Goal: Communication & Community: Answer question/provide support

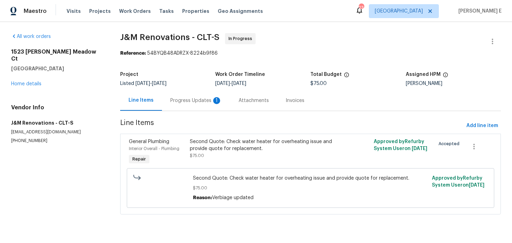
click at [187, 93] on div "Progress Updates 1" at bounding box center [196, 100] width 68 height 21
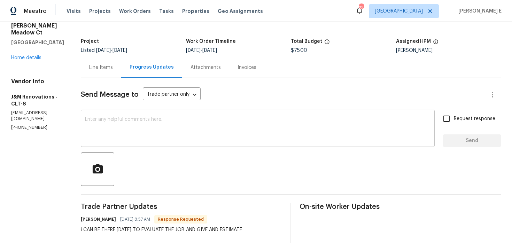
scroll to position [33, 0]
click at [193, 132] on textarea at bounding box center [257, 129] width 345 height 24
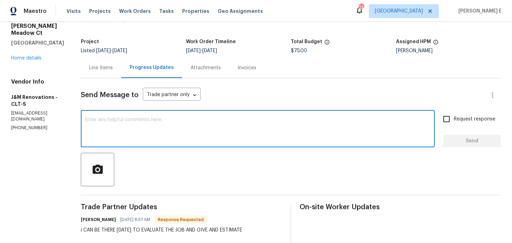
scroll to position [50, 0]
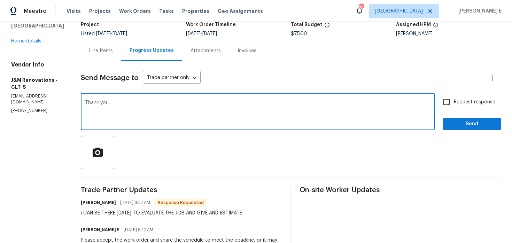
type textarea "Thank you.."
click at [487, 124] on span "Send" at bounding box center [471, 124] width 47 height 9
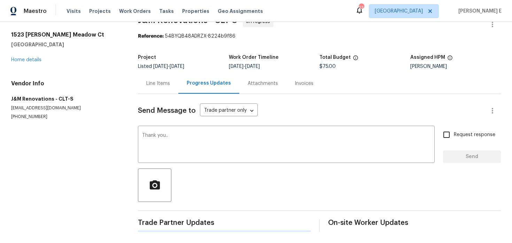
scroll to position [17, 0]
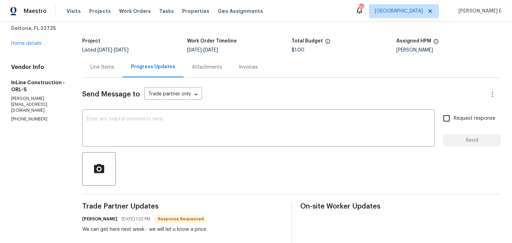
scroll to position [44, 0]
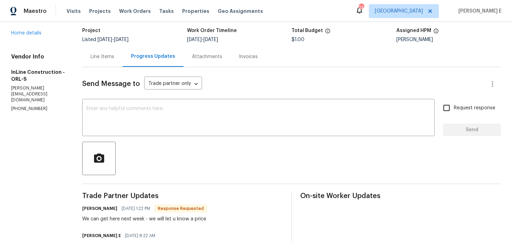
click at [263, 114] on textarea at bounding box center [258, 118] width 344 height 24
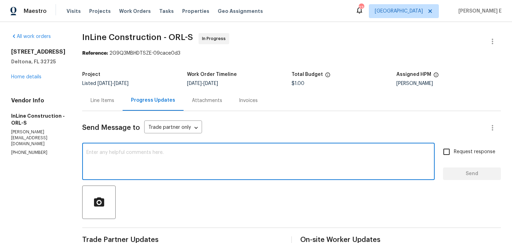
scroll to position [41, 0]
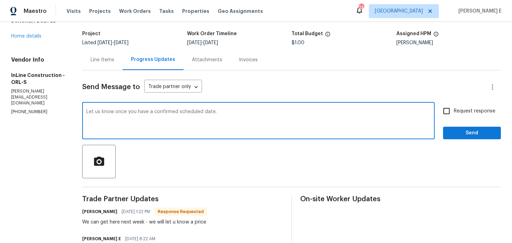
type textarea "Let us know once you have a confirmed scheduled date."
click at [453, 139] on button "Send" at bounding box center [472, 133] width 58 height 13
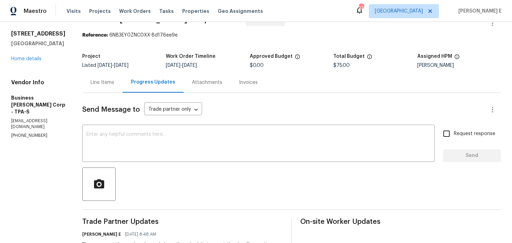
scroll to position [10, 0]
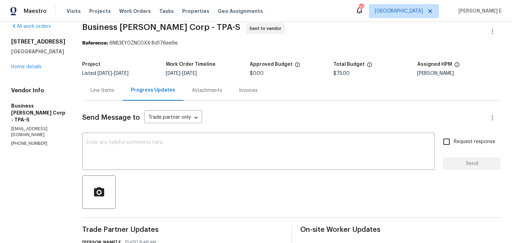
click at [113, 95] on div "Line Items" at bounding box center [102, 90] width 40 height 21
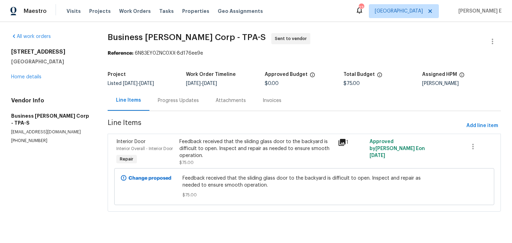
click at [177, 104] on div "Progress Updates" at bounding box center [178, 100] width 41 height 7
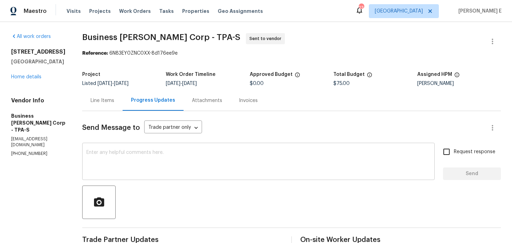
scroll to position [105, 0]
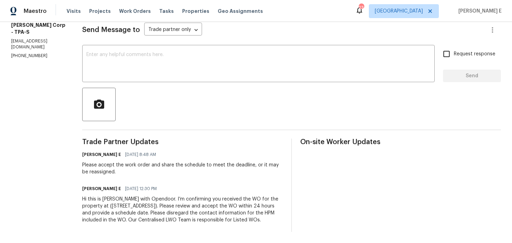
click at [179, 204] on div "Hi this is Keerthana with Opendoor. I’m confirming you received the WO for the …" at bounding box center [182, 210] width 200 height 28
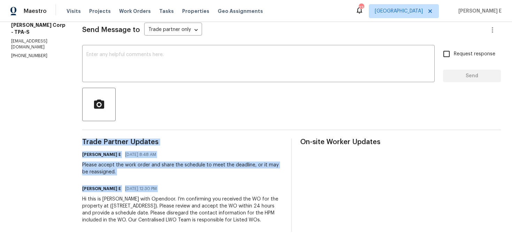
copy div "Trade Partner Updates Keerthana E 08/15/2025 8:48 AM Please accept the work ord…"
click at [290, 54] on textarea at bounding box center [258, 64] width 344 height 24
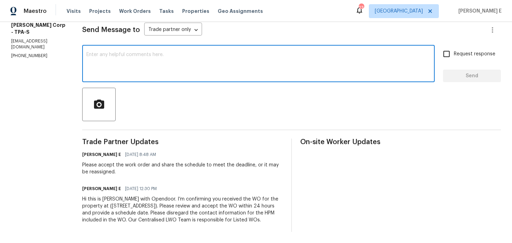
paste textarea "This is to inform you that we are reassigning this work order as it was not acc…"
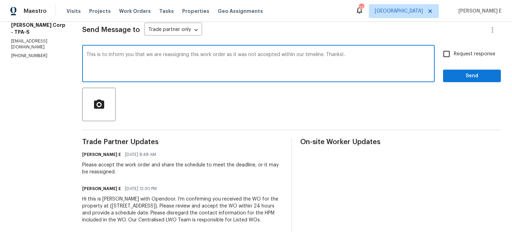
type textarea "This is to inform you that we are reassigning this work order as it was not acc…"
click at [466, 50] on span "Request response" at bounding box center [473, 53] width 41 height 7
click at [453, 49] on input "Request response" at bounding box center [446, 54] width 15 height 15
checkbox input "true"
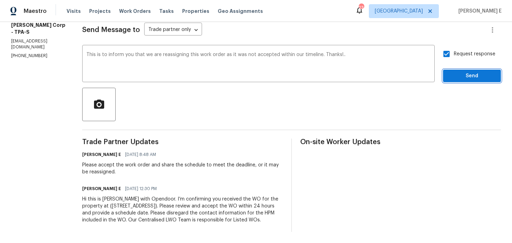
click at [461, 72] on span "Send" at bounding box center [471, 76] width 47 height 9
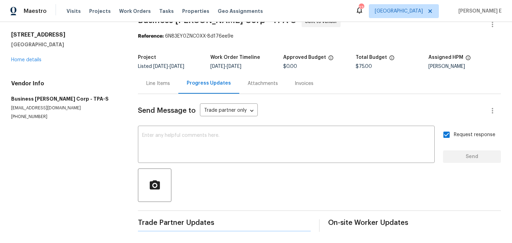
scroll to position [0, 0]
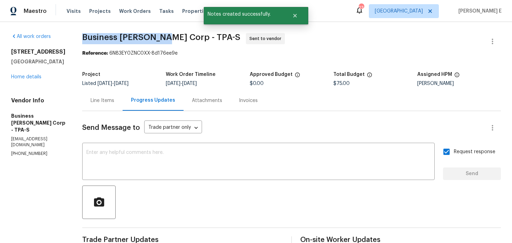
drag, startPoint x: 88, startPoint y: 38, endPoint x: 168, endPoint y: 37, distance: 80.0
click at [168, 37] on span "Business Morel Corp - TPA-S" at bounding box center [161, 37] width 158 height 8
copy span "Business Morel Corp"
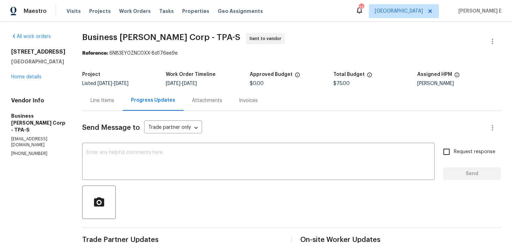
click at [500, 38] on div "All work orders 416 28th St W Palmetto, FL 34221 Home details Vendor Info Busin…" at bounding box center [256, 181] width 512 height 319
click at [489, 39] on icon "button" at bounding box center [492, 41] width 8 height 8
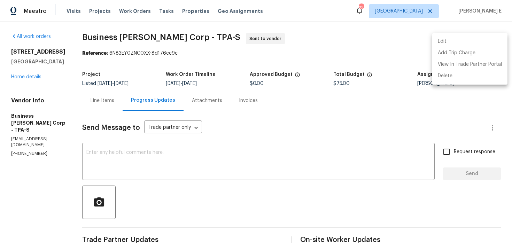
click at [439, 39] on li "Edit" at bounding box center [469, 41] width 75 height 11
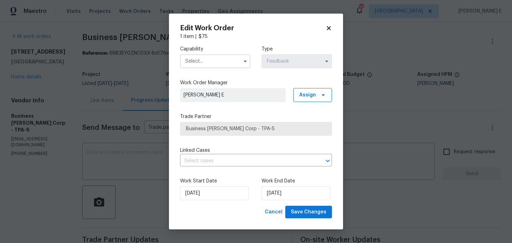
click at [204, 65] on input "text" at bounding box center [215, 61] width 70 height 14
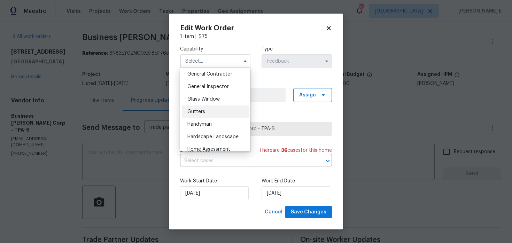
scroll to position [335, 0]
click at [200, 130] on div "Hardscape Landscape" at bounding box center [215, 136] width 67 height 13
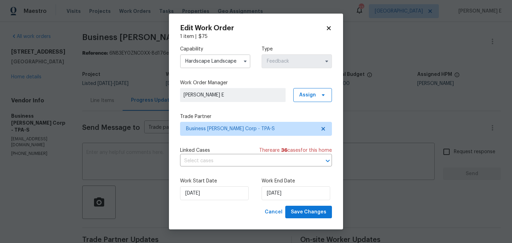
click at [231, 66] on input "Hardscape Landscape" at bounding box center [215, 61] width 70 height 14
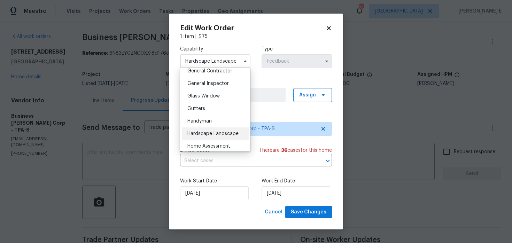
scroll to position [359, 0]
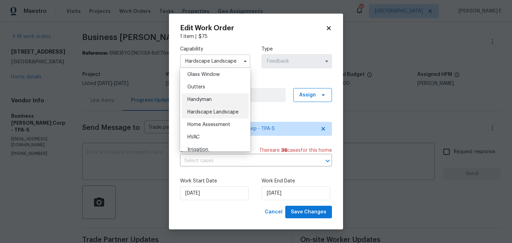
click at [228, 98] on div "Handyman" at bounding box center [215, 99] width 67 height 13
type input "Handyman"
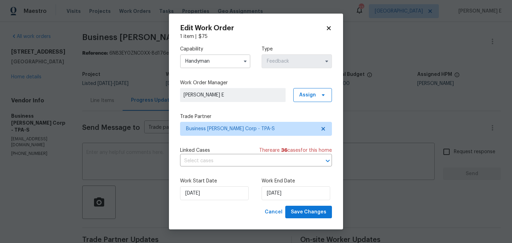
click at [209, 136] on div "Capability Handyman Type Feedback Work Order Manager Keerthana E Assign Trade P…" at bounding box center [256, 123] width 152 height 166
click at [216, 130] on span "Business Morel Corp - TPA-S" at bounding box center [251, 128] width 130 height 7
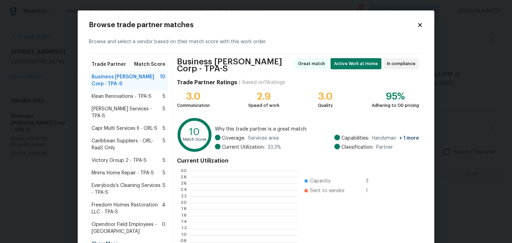
scroll to position [97, 108]
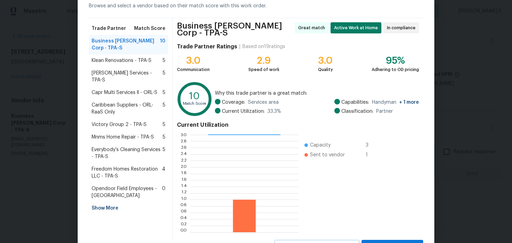
click at [149, 146] on span "Everybody’s Cleaning Services - TPA-S" at bounding box center [127, 153] width 71 height 14
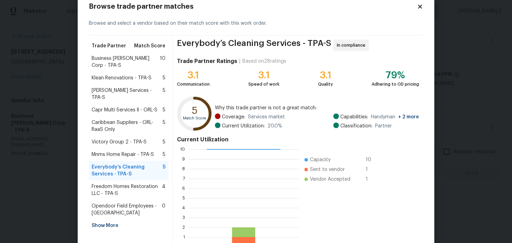
scroll to position [14, 0]
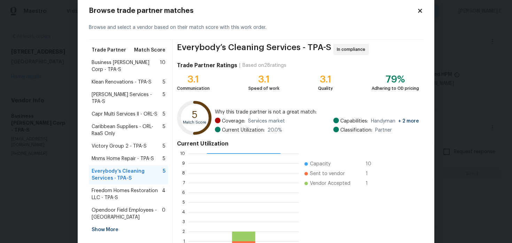
click at [138, 79] on div "Klean Renovations - TPA-S 5" at bounding box center [128, 82] width 79 height 13
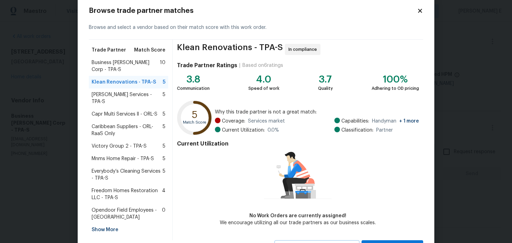
click at [135, 91] on span "Gabler Services - TPA-S" at bounding box center [127, 98] width 71 height 14
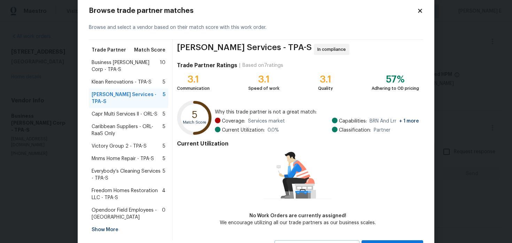
scroll to position [24, 0]
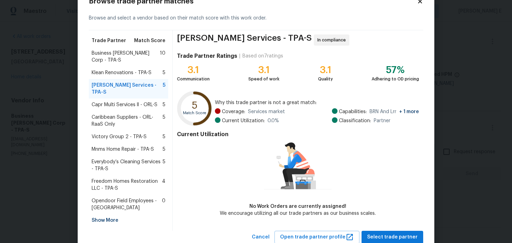
click at [133, 98] on div "Capr Multi Services ll - ORL-S 5" at bounding box center [128, 104] width 79 height 13
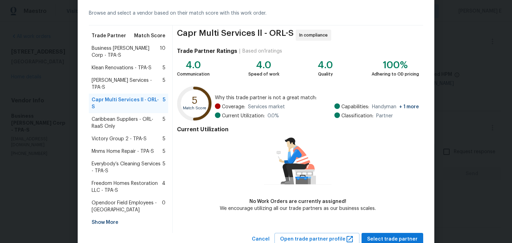
scroll to position [30, 0]
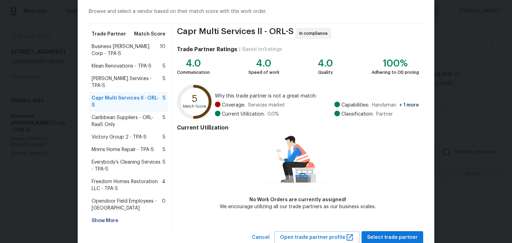
click at [133, 114] on span "Caribbean Suppliers - ORL-RaaS Only" at bounding box center [127, 121] width 71 height 14
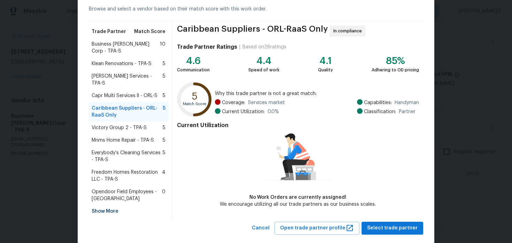
scroll to position [35, 0]
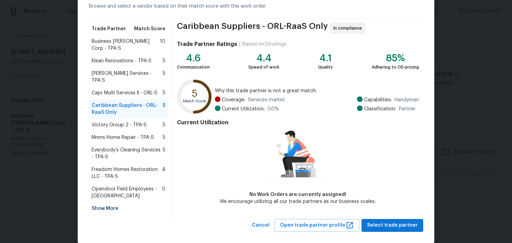
click at [127, 121] on span "Victory Group 2 - TPA-S" at bounding box center [119, 124] width 55 height 7
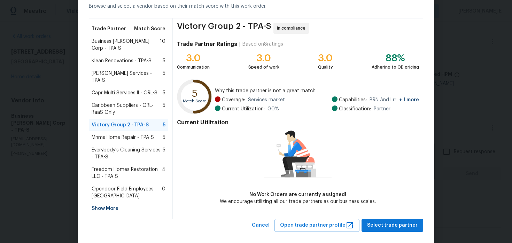
click at [119, 134] on span "Mnms Home Repair - TPA-S" at bounding box center [123, 137] width 62 height 7
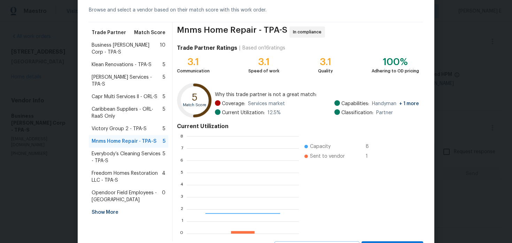
scroll to position [97, 112]
click at [113, 148] on div "Everybody’s Cleaning Services - TPA-S 5" at bounding box center [128, 157] width 79 height 19
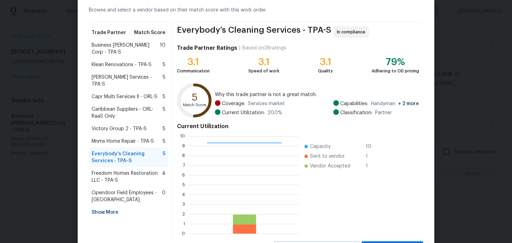
click at [105, 170] on span "Freedom Homes Restoration LLC - TPA-S" at bounding box center [127, 177] width 70 height 14
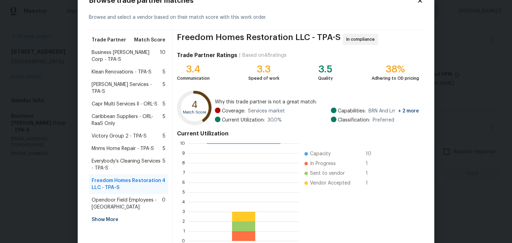
scroll to position [24, 0]
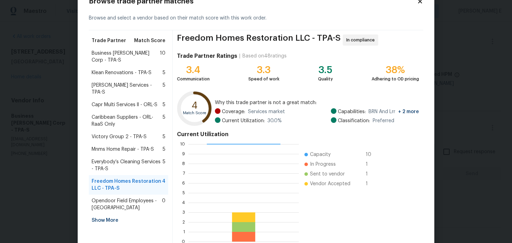
click at [116, 82] on span "Gabler Services - TPA-S" at bounding box center [127, 89] width 71 height 14
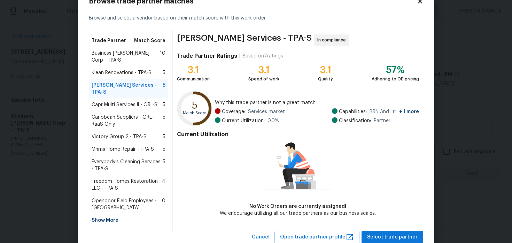
click at [113, 101] on span "Capr Multi Services ll - ORL-S" at bounding box center [125, 104] width 66 height 7
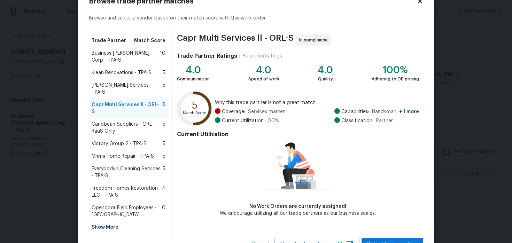
scroll to position [35, 0]
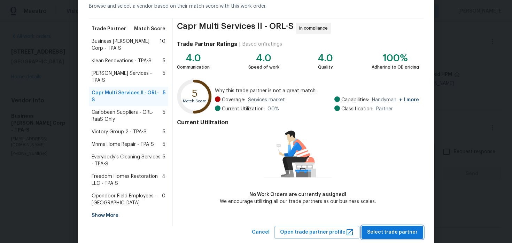
click at [386, 228] on span "Select trade partner" at bounding box center [392, 232] width 50 height 9
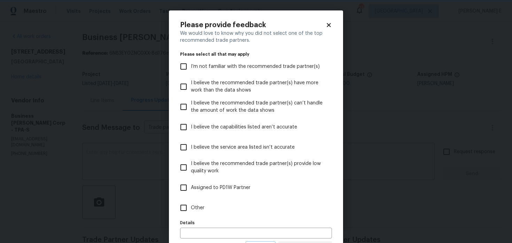
scroll to position [0, 0]
click at [260, 205] on label "Other" at bounding box center [251, 208] width 150 height 20
click at [191, 205] on input "Other" at bounding box center [183, 207] width 15 height 15
checkbox input "true"
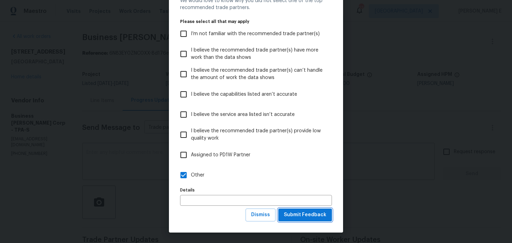
click at [299, 215] on span "Submit Feedback" at bounding box center [305, 215] width 42 height 9
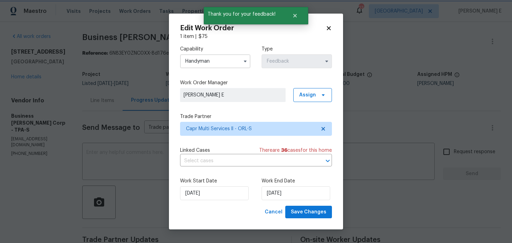
scroll to position [0, 0]
click at [213, 189] on input "14/08/2025" at bounding box center [214, 193] width 69 height 14
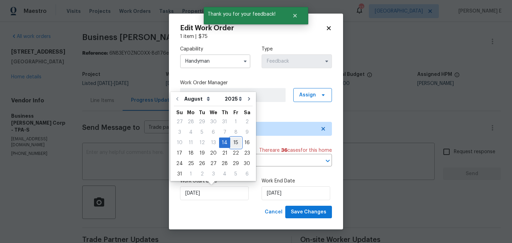
click at [232, 140] on div "15" at bounding box center [235, 143] width 11 height 10
type input "15/08/2025"
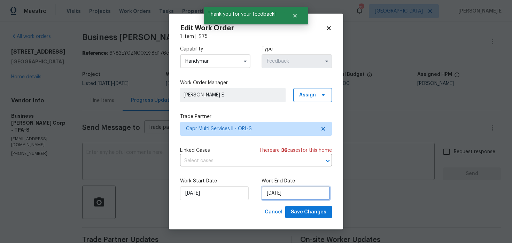
click at [271, 191] on input "18/08/2025" at bounding box center [295, 193] width 69 height 14
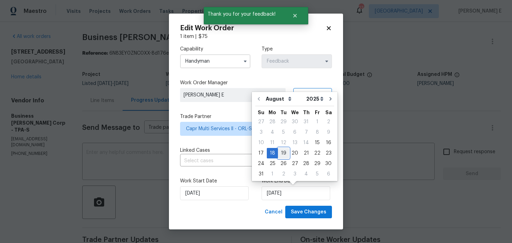
click at [279, 151] on div "19" at bounding box center [283, 153] width 11 height 10
type input "19/08/2025"
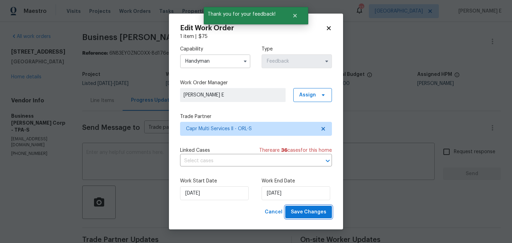
click at [305, 211] on span "Save Changes" at bounding box center [308, 212] width 35 height 9
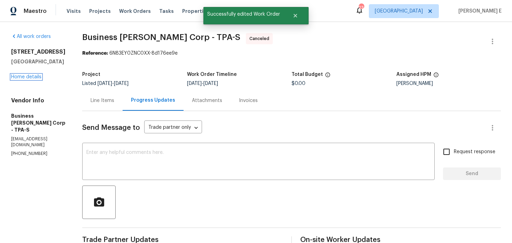
click at [22, 76] on link "Home details" at bounding box center [26, 76] width 30 height 5
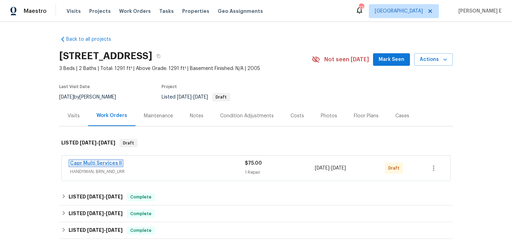
click at [89, 161] on link "Capr Multi Services ll" at bounding box center [96, 163] width 52 height 5
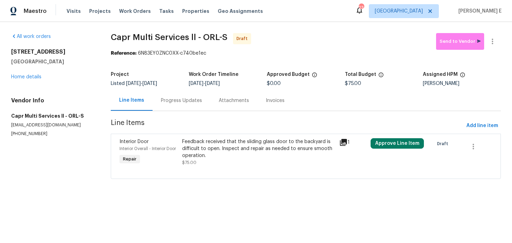
click at [182, 103] on div "Progress Updates" at bounding box center [181, 100] width 41 height 7
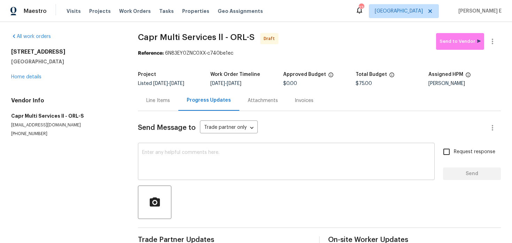
click at [187, 154] on textarea at bounding box center [286, 162] width 288 height 24
paste textarea "Hi this is Keerthana with Opendoor. I’m confirming you received the WO for the …"
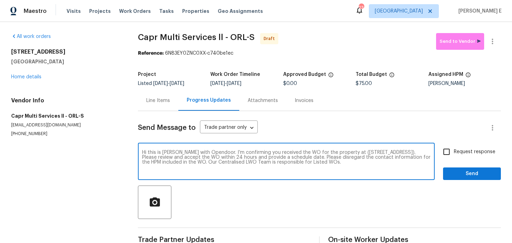
type textarea "Hi this is Keerthana with Opendoor. I’m confirming you received the WO for the …"
click at [469, 153] on span "Request response" at bounding box center [473, 151] width 41 height 7
click at [453, 153] on input "Request response" at bounding box center [446, 151] width 15 height 15
checkbox input "true"
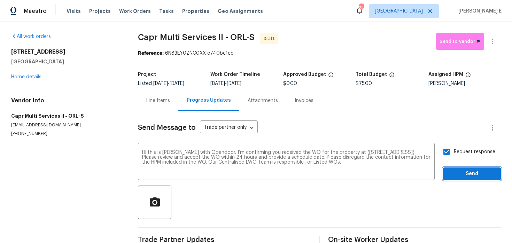
click at [461, 174] on span "Send" at bounding box center [471, 173] width 47 height 9
click at [493, 42] on icon "button" at bounding box center [492, 41] width 8 height 8
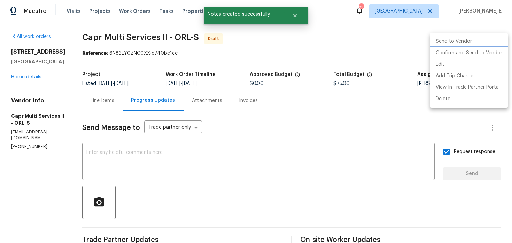
click at [464, 56] on li "Confirm and Send to Vendor" at bounding box center [469, 52] width 78 height 11
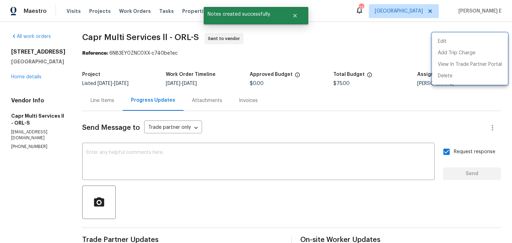
click at [109, 100] on div at bounding box center [256, 121] width 512 height 243
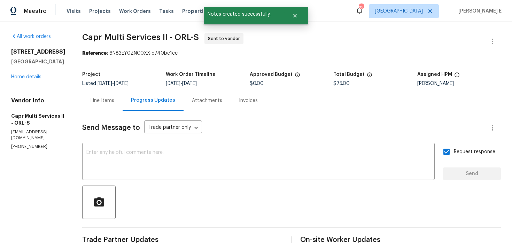
click at [96, 114] on div "Send Message to Trade partner only Trade partner only ​ x ​ Request response Se…" at bounding box center [291, 203] width 418 height 184
click at [108, 101] on div "Line Items" at bounding box center [102, 100] width 24 height 7
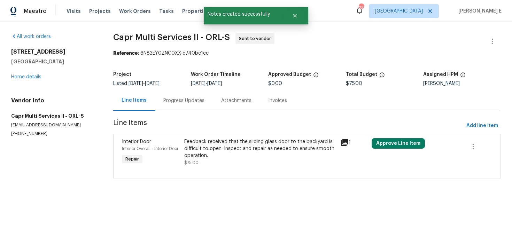
click at [182, 142] on div "Interior Door Interior Overall - Interior Door Repair" at bounding box center [151, 152] width 62 height 32
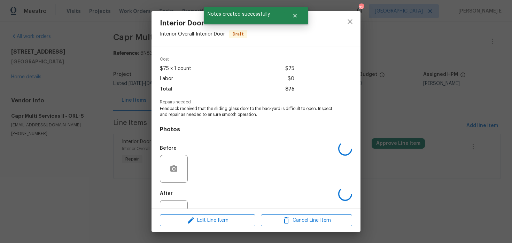
scroll to position [49, 0]
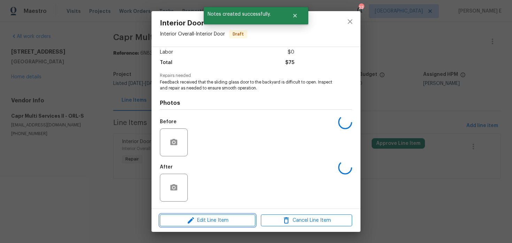
click at [183, 217] on span "Edit Line Item" at bounding box center [207, 220] width 91 height 9
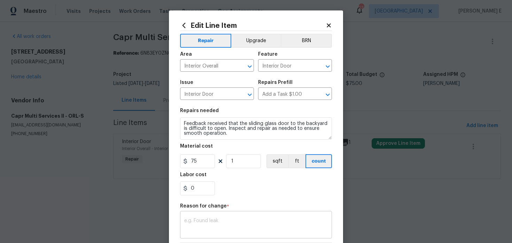
click at [191, 228] on textarea at bounding box center [255, 225] width 143 height 15
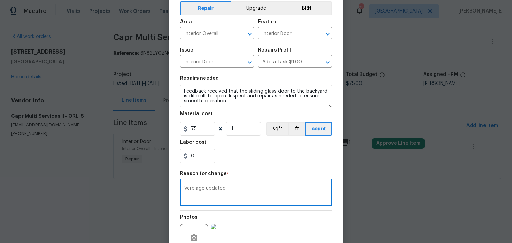
scroll to position [100, 0]
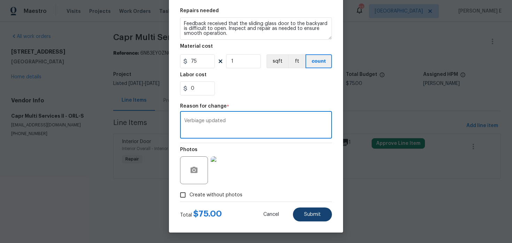
type textarea "Verbiage updated"
click at [327, 212] on button "Submit" at bounding box center [312, 214] width 39 height 14
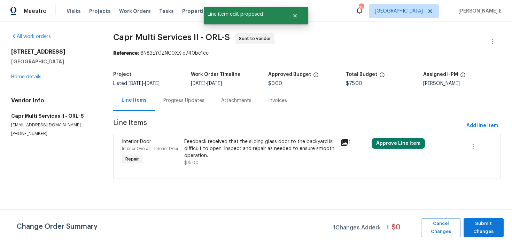
scroll to position [0, 0]
click at [479, 226] on span "Submit Changes" at bounding box center [483, 228] width 33 height 16
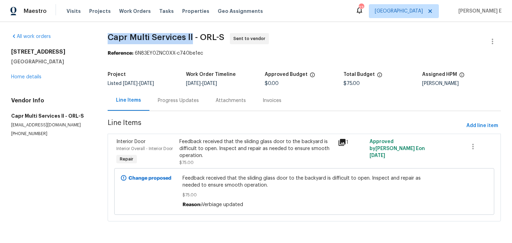
drag, startPoint x: 110, startPoint y: 38, endPoint x: 194, endPoint y: 39, distance: 83.9
click at [194, 39] on span "Capr Multi Services ll - ORL-S" at bounding box center [166, 37] width 117 height 8
copy span "Capr Multi Services ll"
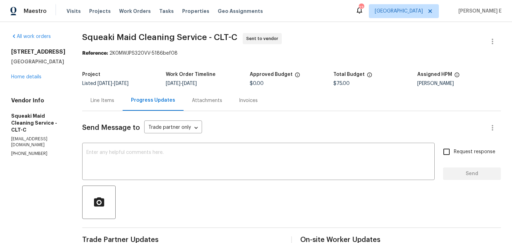
click at [120, 109] on div "Line Items" at bounding box center [102, 100] width 40 height 21
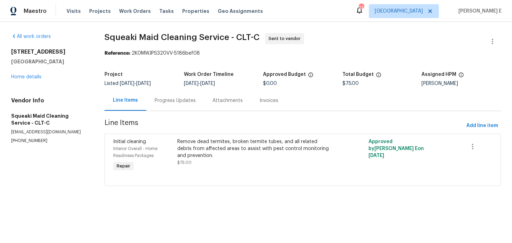
click at [174, 105] on div "Progress Updates" at bounding box center [175, 100] width 58 height 21
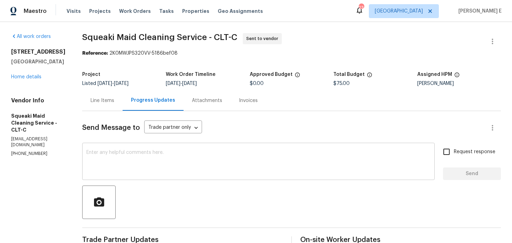
click at [245, 158] on textarea at bounding box center [258, 162] width 344 height 24
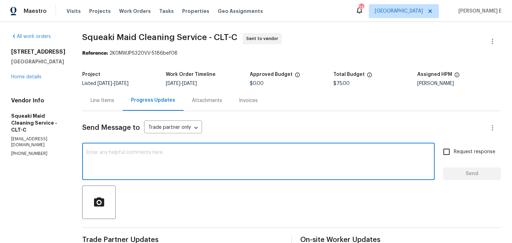
paste textarea "This is to inform you that we are reassigning this work order as it was not acc…"
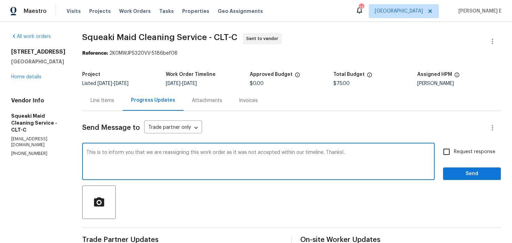
type textarea "This is to inform you that we are reassigning this work order as it was not acc…"
click at [458, 155] on span "Request response" at bounding box center [473, 151] width 41 height 7
click at [453, 155] on input "Request response" at bounding box center [446, 151] width 15 height 15
checkbox input "true"
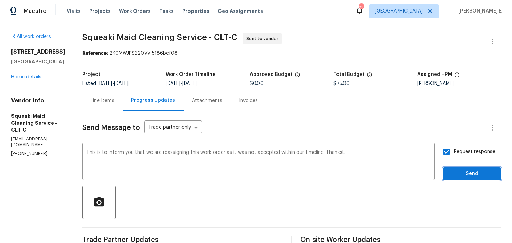
click at [463, 171] on span "Send" at bounding box center [471, 173] width 47 height 9
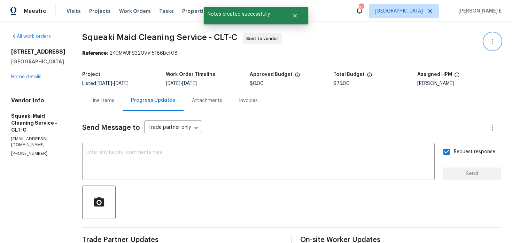
click at [493, 43] on icon "button" at bounding box center [492, 41] width 8 height 8
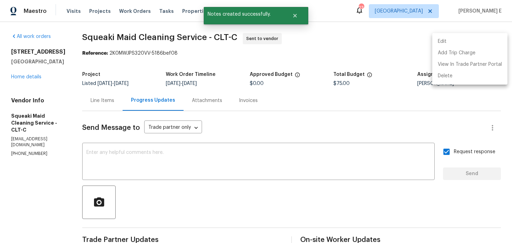
click at [451, 38] on li "Edit" at bounding box center [469, 41] width 75 height 11
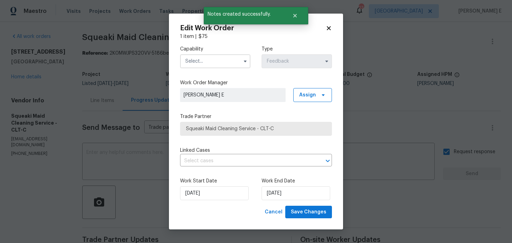
click at [208, 61] on input "text" at bounding box center [215, 61] width 70 height 14
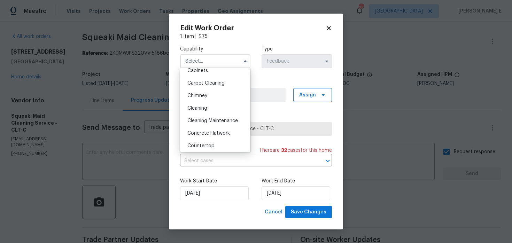
scroll to position [69, 0]
click at [191, 104] on div "Cleaning" at bounding box center [215, 107] width 67 height 13
type input "Cleaning"
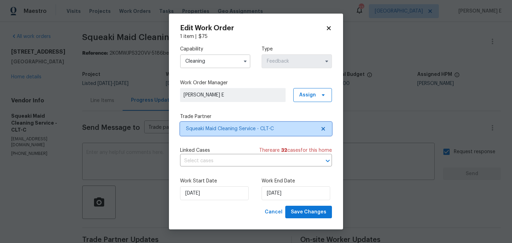
click at [189, 124] on span "Squeaki Maid Cleaning Service - CLT-C" at bounding box center [256, 129] width 152 height 14
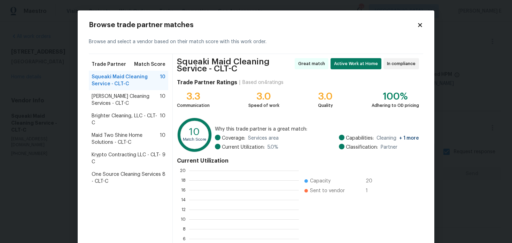
scroll to position [97, 110]
click at [141, 101] on span "DePascale Cleaning Services - CLT-C" at bounding box center [126, 100] width 68 height 14
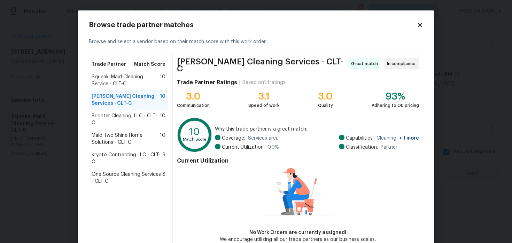
scroll to position [35, 0]
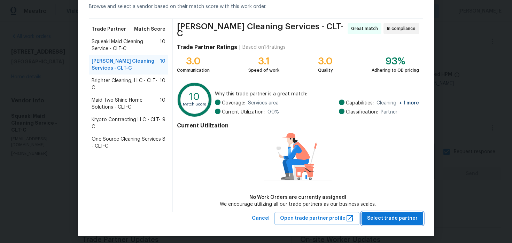
click at [374, 216] on span "Select trade partner" at bounding box center [392, 218] width 50 height 9
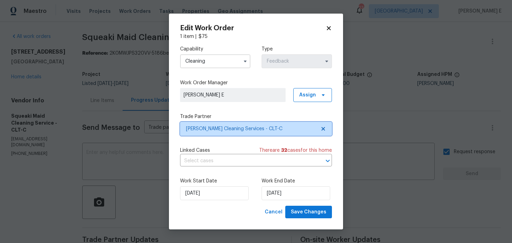
scroll to position [0, 0]
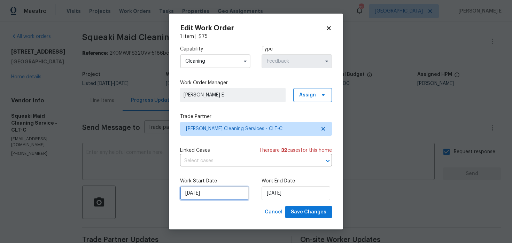
click at [219, 191] on input "14/08/2025" at bounding box center [214, 193] width 69 height 14
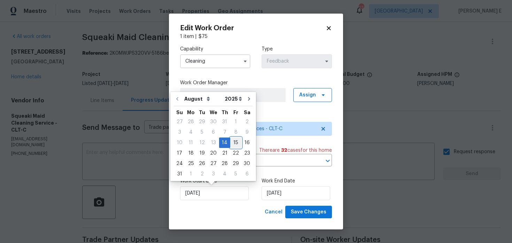
click at [230, 143] on div "15" at bounding box center [235, 143] width 11 height 10
type input "15/08/2025"
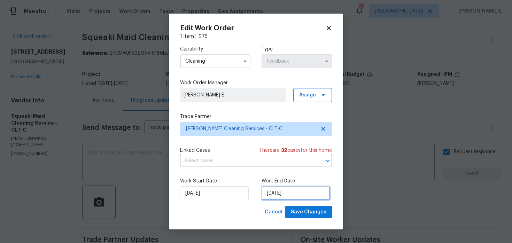
click at [287, 192] on input "18/08/2025" at bounding box center [295, 193] width 69 height 14
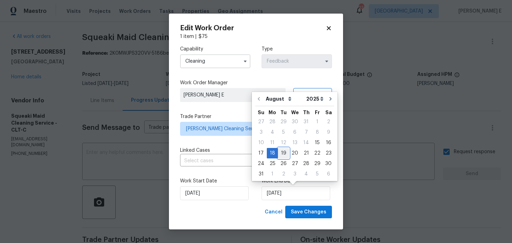
click at [283, 155] on div "19" at bounding box center [283, 153] width 11 height 10
type input "19/08/2025"
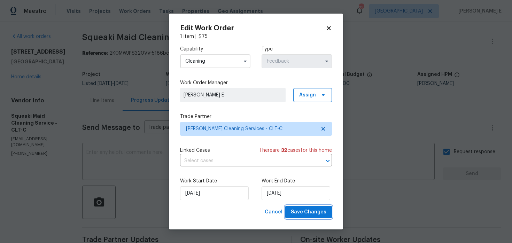
click at [308, 210] on span "Save Changes" at bounding box center [308, 212] width 35 height 9
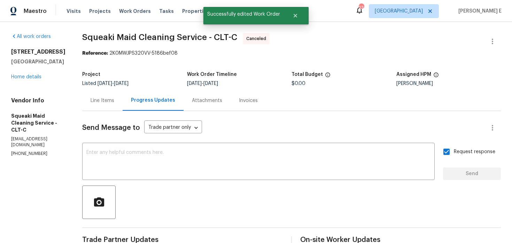
scroll to position [139, 0]
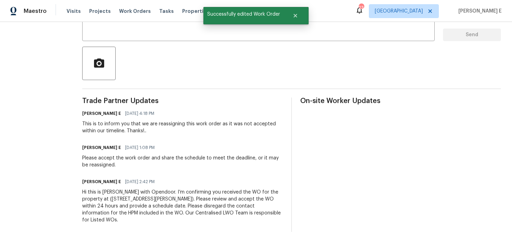
click at [118, 194] on div "Hi this is Keerthana with Opendoor. I’m confirming you received the WO for the …" at bounding box center [182, 206] width 200 height 35
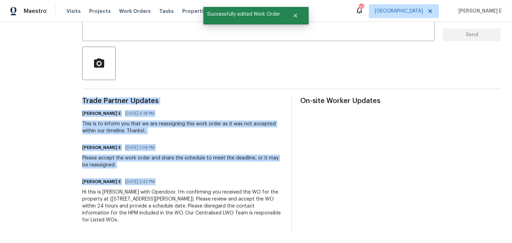
copy div "Trade Partner Updates Keerthana E 08/15/2025 4:18 PM This is to inform you that…"
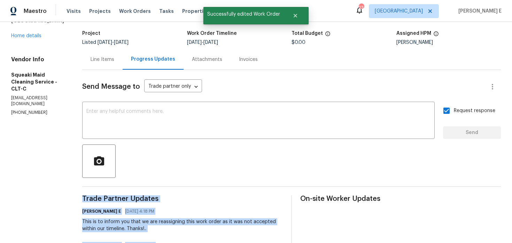
scroll to position [0, 0]
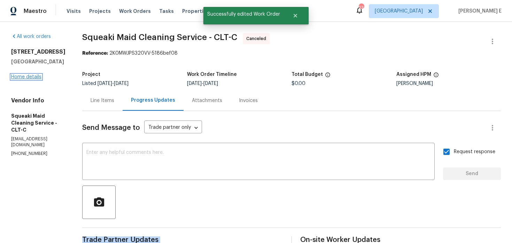
click at [35, 79] on link "Home details" at bounding box center [26, 76] width 30 height 5
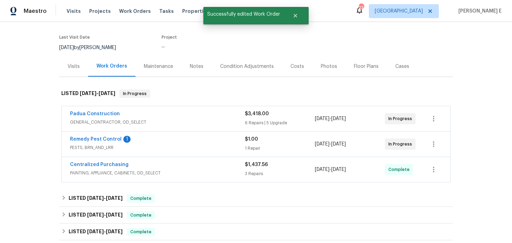
scroll to position [51, 0]
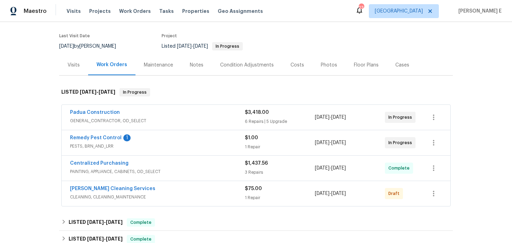
click at [143, 141] on div "Remedy Pest Control 1" at bounding box center [157, 138] width 175 height 8
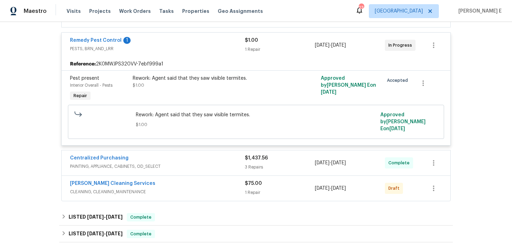
scroll to position [154, 0]
click at [96, 179] on span "DePascale Cleaning Services" at bounding box center [112, 182] width 85 height 7
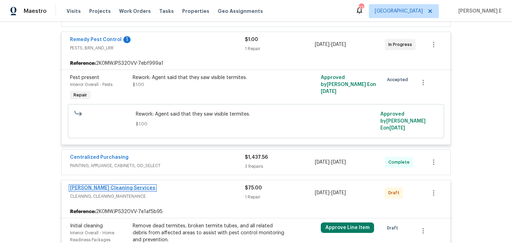
click at [85, 185] on link "DePascale Cleaning Services" at bounding box center [112, 187] width 85 height 5
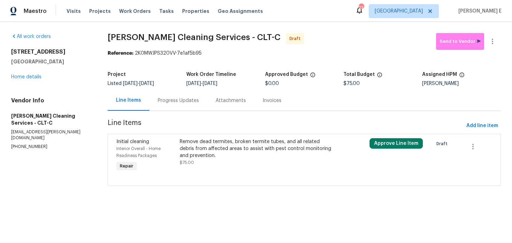
click at [240, 145] on div "Remove dead termites, broken termite tubes, and all related debris from affecte…" at bounding box center [257, 148] width 154 height 21
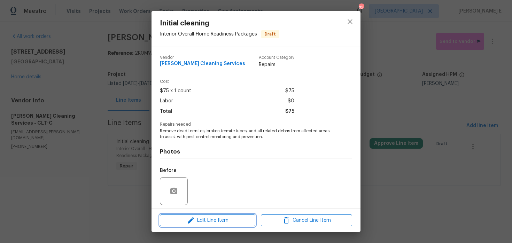
click at [175, 216] on span "Edit Line Item" at bounding box center [207, 220] width 91 height 9
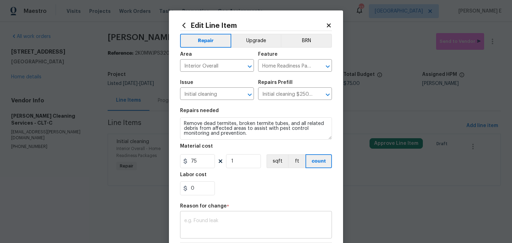
click at [198, 221] on textarea at bounding box center [255, 225] width 143 height 15
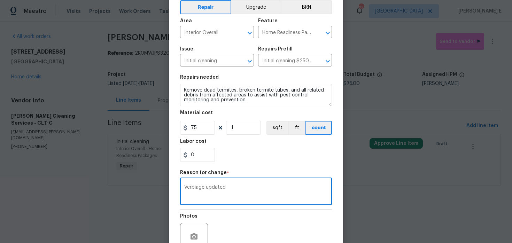
scroll to position [100, 0]
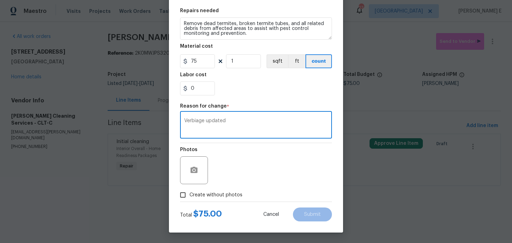
type textarea "Verbiage updated"
click at [232, 194] on span "Create without photos" at bounding box center [215, 194] width 53 height 7
click at [189, 194] on input "Create without photos" at bounding box center [182, 194] width 13 height 13
checkbox input "true"
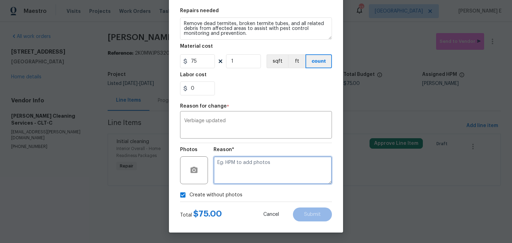
click at [264, 172] on textarea at bounding box center [272, 170] width 118 height 28
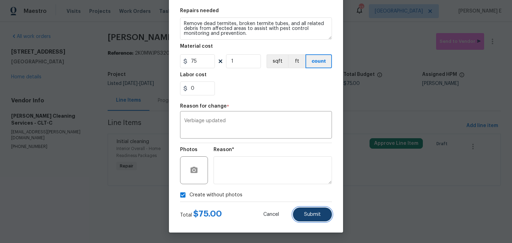
click at [307, 212] on span "Submit" at bounding box center [312, 214] width 17 height 5
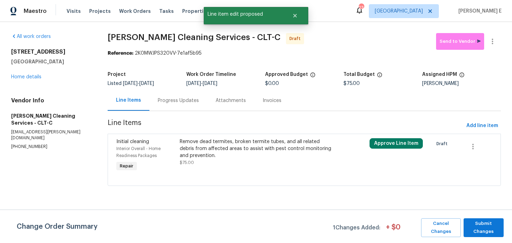
scroll to position [0, 0]
click at [471, 221] on span "Submit Changes" at bounding box center [483, 228] width 33 height 16
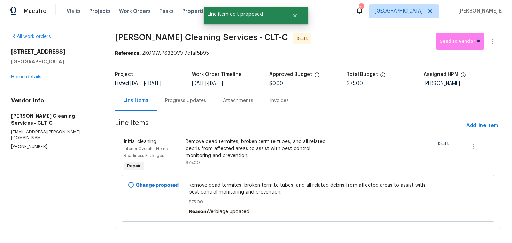
click at [175, 97] on div "Progress Updates" at bounding box center [185, 100] width 41 height 7
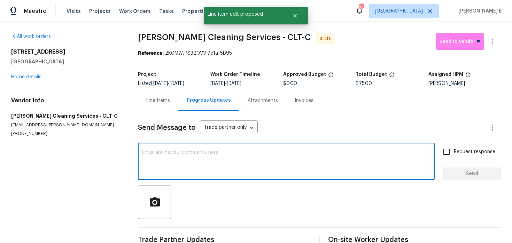
click at [196, 170] on textarea at bounding box center [286, 162] width 288 height 24
paste textarea "Hi this is Keerthana with Opendoor. I’m confirming you received the WO for the …"
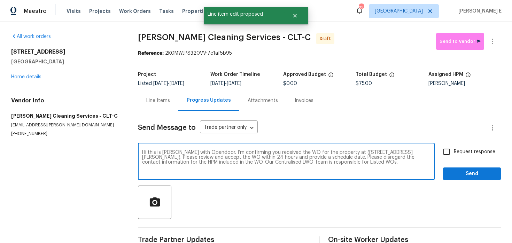
type textarea "Hi this is Keerthana with Opendoor. I’m confirming you received the WO for the …"
click at [446, 150] on input "Request response" at bounding box center [446, 151] width 15 height 15
checkbox input "true"
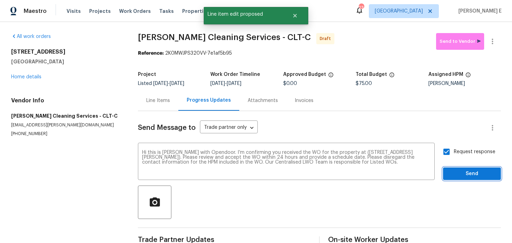
click at [459, 168] on button "Send" at bounding box center [472, 173] width 58 height 13
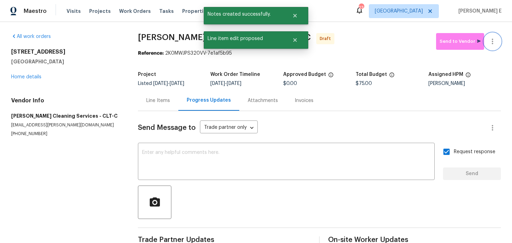
click at [499, 44] on button "button" at bounding box center [492, 41] width 17 height 17
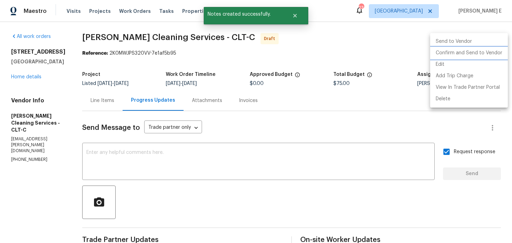
click at [472, 47] on li "Confirm and Send to Vendor" at bounding box center [469, 52] width 78 height 11
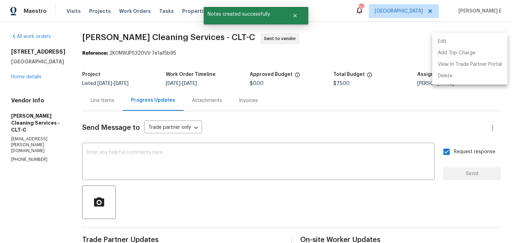
click at [289, 49] on div at bounding box center [256, 121] width 512 height 243
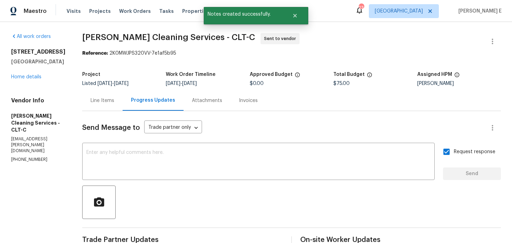
click at [93, 96] on div "Line Items" at bounding box center [102, 100] width 40 height 21
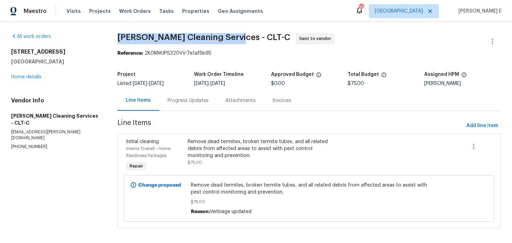
drag, startPoint x: 119, startPoint y: 37, endPoint x: 236, endPoint y: 41, distance: 116.7
click at [236, 41] on span "DePascale Cleaning Services - CLT-C" at bounding box center [203, 37] width 173 height 8
copy span "DePascale Cleaning Services"
click at [18, 76] on link "Home details" at bounding box center [26, 76] width 30 height 5
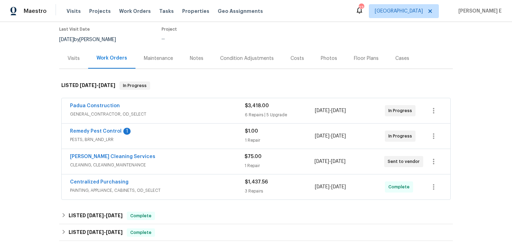
scroll to position [68, 0]
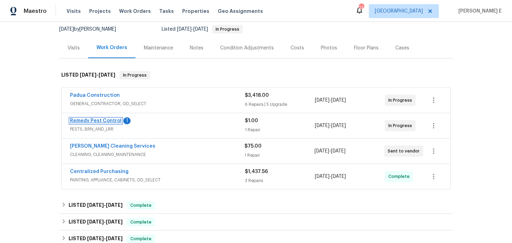
click at [107, 120] on link "Remedy Pest Control" at bounding box center [96, 120] width 52 height 5
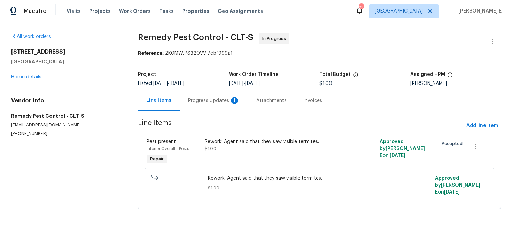
click at [188, 104] on div "Progress Updates 1" at bounding box center [214, 100] width 52 height 7
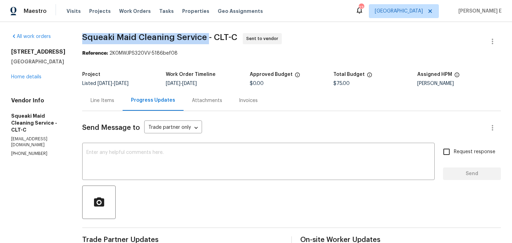
drag, startPoint x: 91, startPoint y: 38, endPoint x: 214, endPoint y: 38, distance: 123.2
click at [214, 38] on span "Squeaki Maid Cleaning Service - CLT-C" at bounding box center [159, 37] width 155 height 8
copy span "Squeaki Maid Cleaning Service"
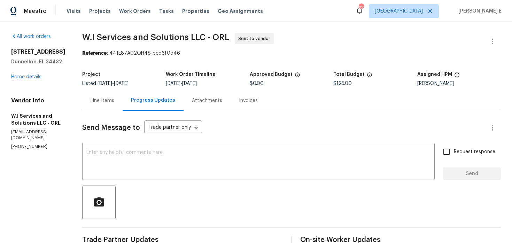
click at [123, 96] on div "Line Items" at bounding box center [102, 100] width 40 height 21
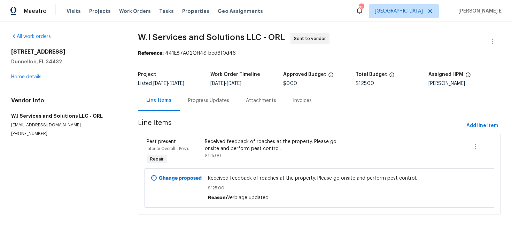
click at [202, 102] on div "Progress Updates" at bounding box center [208, 100] width 41 height 7
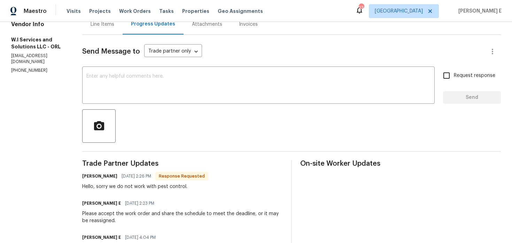
scroll to position [69, 0]
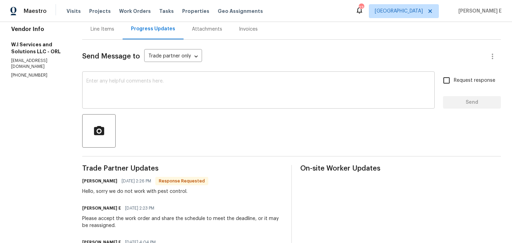
click at [256, 98] on textarea at bounding box center [258, 91] width 344 height 24
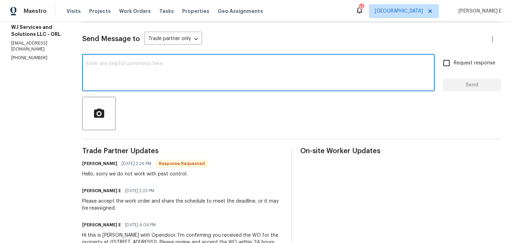
scroll to position [93, 0]
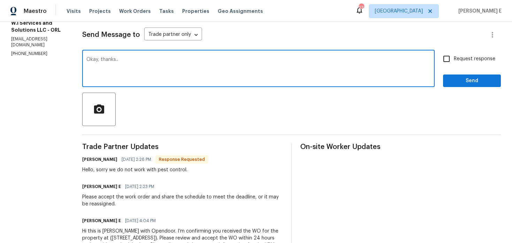
type textarea "Okay, thanks.."
click at [480, 85] on span "Send" at bounding box center [471, 81] width 47 height 9
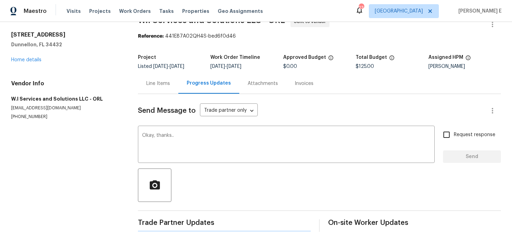
scroll to position [0, 0]
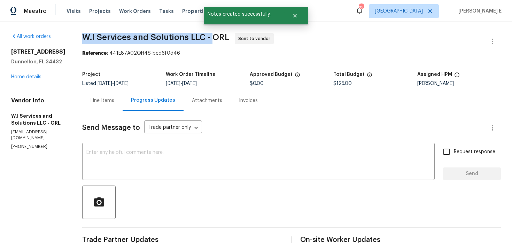
drag, startPoint x: 102, startPoint y: 38, endPoint x: 232, endPoint y: 40, distance: 130.2
click at [232, 40] on div "All work orders [STREET_ADDRESS] Home details Vendor Info W.I Services and Solu…" at bounding box center [256, 208] width 512 height 373
copy span "W.I Services and Solutions LLC -"
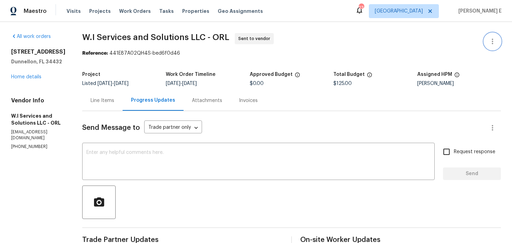
click at [490, 43] on icon "button" at bounding box center [492, 41] width 8 height 8
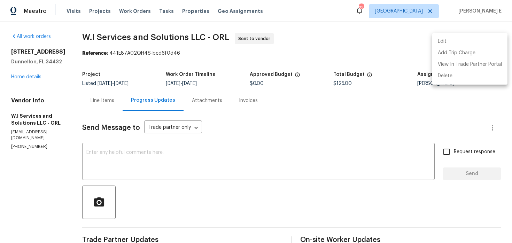
click at [450, 42] on li "Edit" at bounding box center [469, 41] width 75 height 11
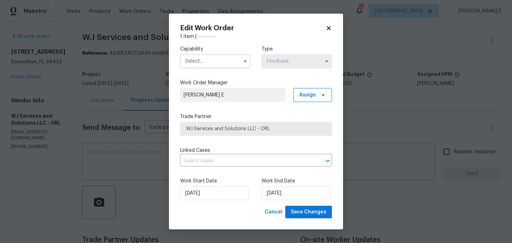
click at [232, 58] on input "text" at bounding box center [215, 61] width 70 height 14
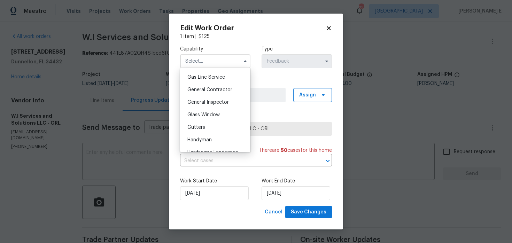
scroll to position [308, 0]
click at [227, 101] on span "General Contractor" at bounding box center [209, 101] width 45 height 5
type input "General Contractor"
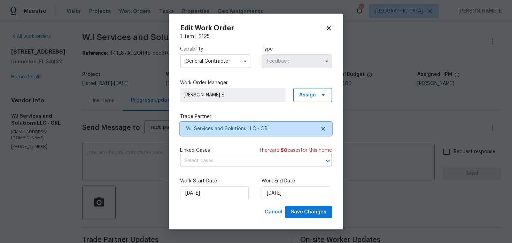
click at [230, 130] on span "W.I Services and Solutions LLC - ORL" at bounding box center [251, 128] width 130 height 7
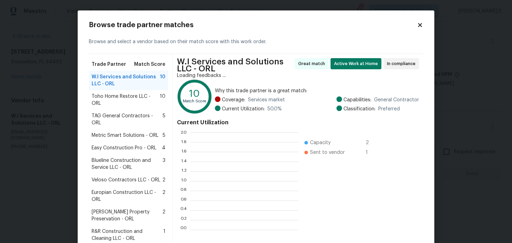
scroll to position [97, 108]
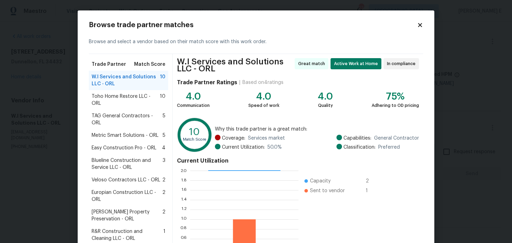
click at [120, 101] on span "Toho Home Restore LLC - ORL" at bounding box center [126, 100] width 68 height 14
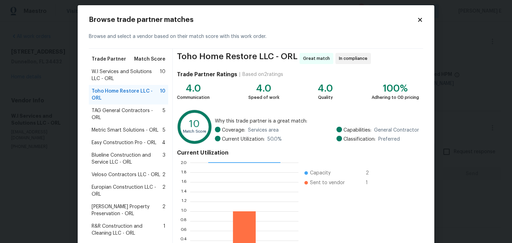
scroll to position [15, 0]
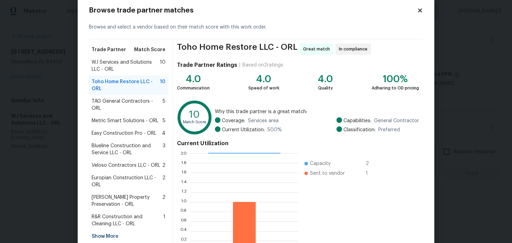
click at [141, 104] on span "TAG General Contractors - ORL" at bounding box center [127, 105] width 71 height 14
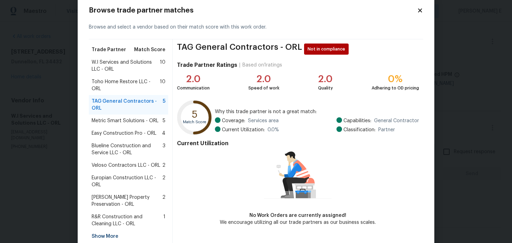
click at [141, 122] on span "Metric Smart Solutions - ORL" at bounding box center [125, 120] width 67 height 7
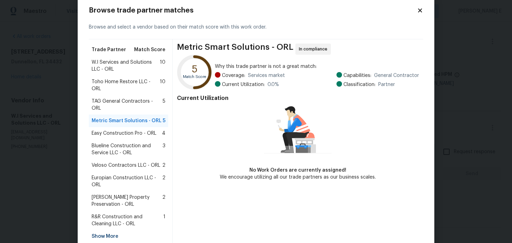
click at [136, 130] on span "Easy Construction Pro - ORL" at bounding box center [124, 133] width 65 height 7
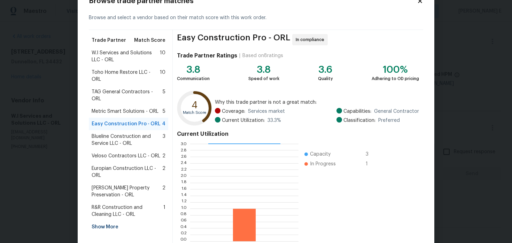
scroll to position [25, 0]
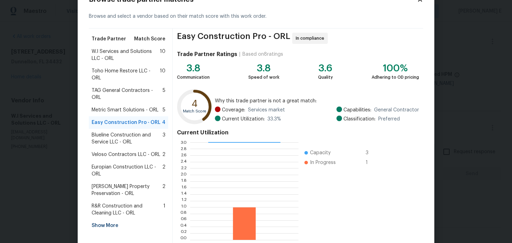
click at [111, 140] on div "Blueline Construction and Service LLC - ORL 3" at bounding box center [128, 138] width 79 height 19
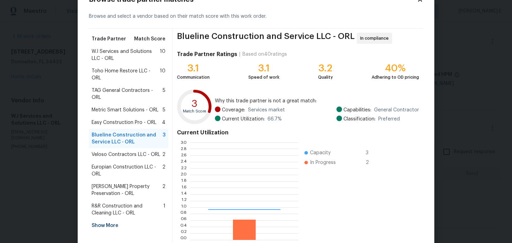
scroll to position [97, 108]
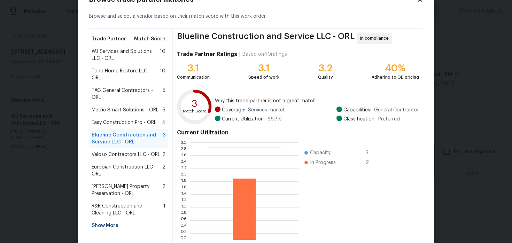
click at [110, 151] on span "Veloso Contractors LLC - ORL" at bounding box center [126, 154] width 69 height 7
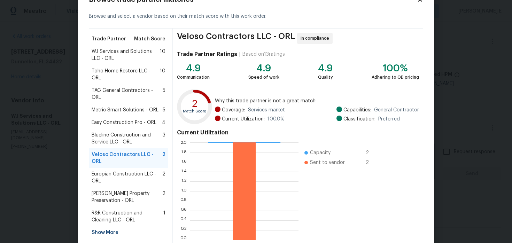
click at [131, 119] on span "Easy Construction Pro - ORL" at bounding box center [124, 122] width 65 height 7
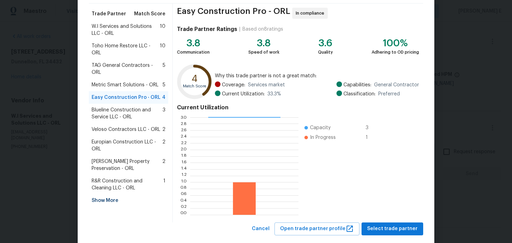
scroll to position [64, 0]
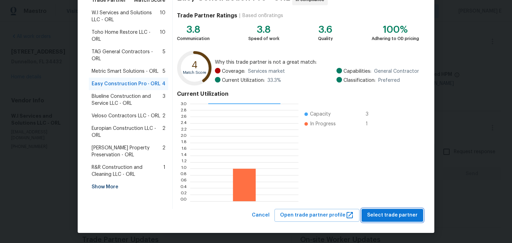
click at [378, 215] on span "Select trade partner" at bounding box center [392, 215] width 50 height 9
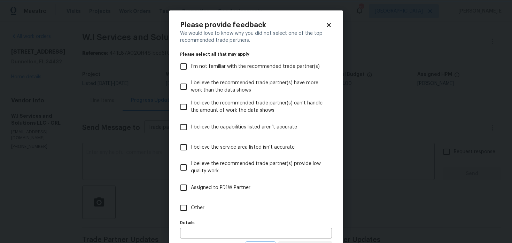
scroll to position [0, 0]
click at [262, 208] on label "Other" at bounding box center [251, 208] width 150 height 20
click at [191, 208] on input "Other" at bounding box center [183, 207] width 15 height 15
checkbox input "true"
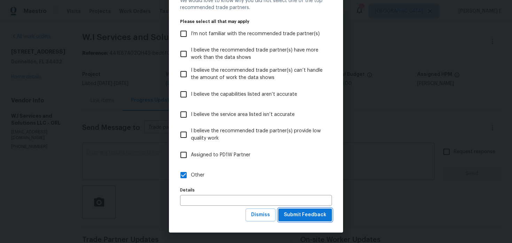
click at [301, 215] on span "Submit Feedback" at bounding box center [305, 215] width 42 height 9
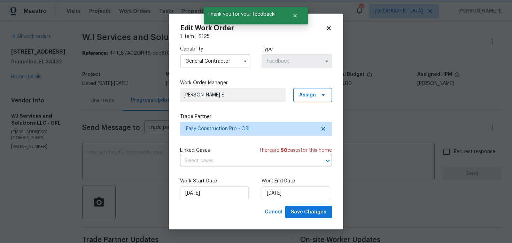
scroll to position [0, 0]
click at [213, 191] on input "14/08/2025" at bounding box center [214, 193] width 69 height 14
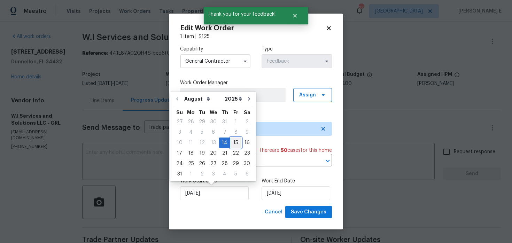
click at [231, 144] on div "15" at bounding box center [235, 143] width 11 height 10
type input "15/08/2025"
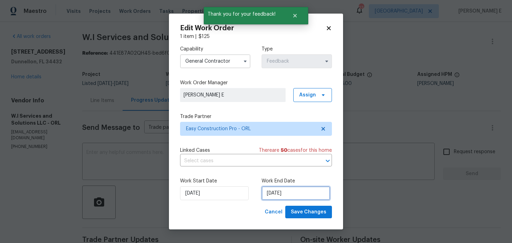
click at [277, 194] on input "18/08/2025" at bounding box center [295, 193] width 69 height 14
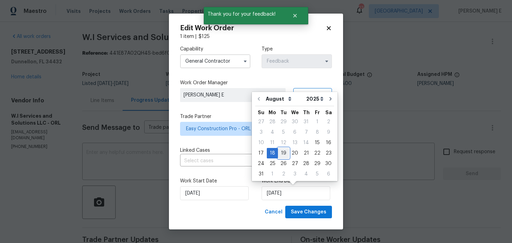
click at [282, 153] on div "19" at bounding box center [283, 153] width 11 height 10
type input "19/08/2025"
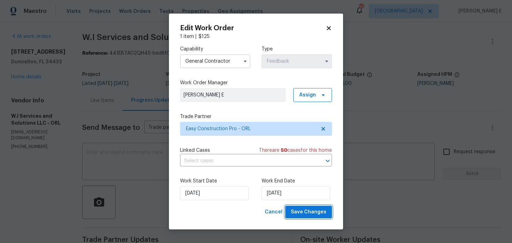
click at [306, 210] on span "Save Changes" at bounding box center [308, 212] width 35 height 9
click at [157, 202] on body "Maestro Visits Projects Work Orders Tasks Properties Geo Assignments 23 Nashvil…" at bounding box center [256, 121] width 512 height 243
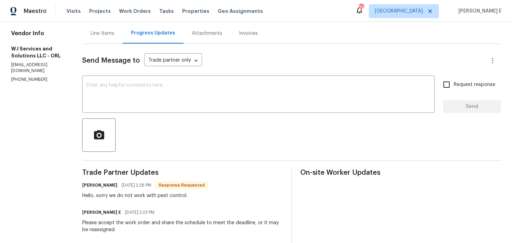
scroll to position [132, 0]
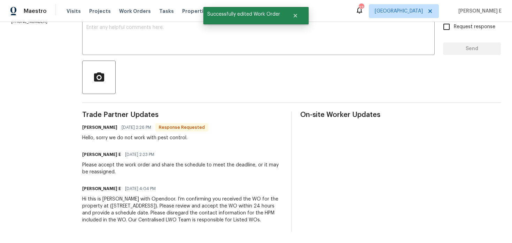
click at [140, 200] on div "Hi this is [PERSON_NAME] with Opendoor. I’m confirming you received the WO for …" at bounding box center [182, 210] width 200 height 28
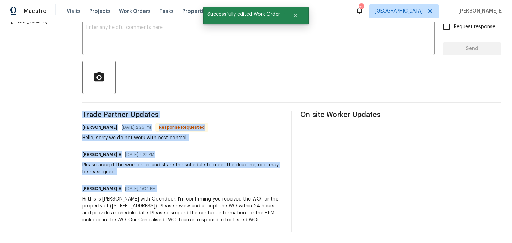
copy div "Trade Partner Updates Wilfredo Garcia 08/15/2025 2:26 PM Response Requested Hel…"
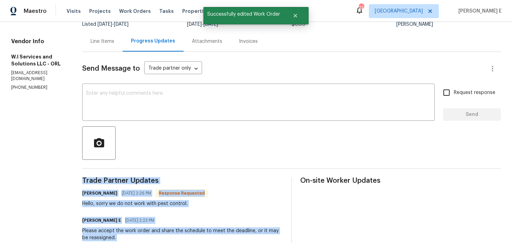
scroll to position [0, 0]
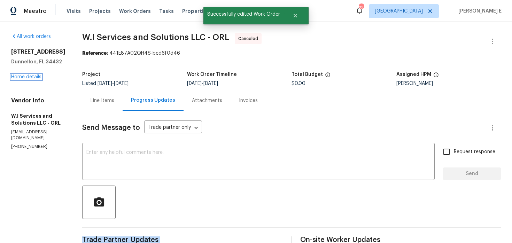
click at [20, 74] on link "Home details" at bounding box center [26, 76] width 30 height 5
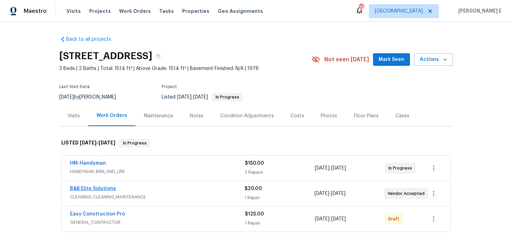
scroll to position [38, 0]
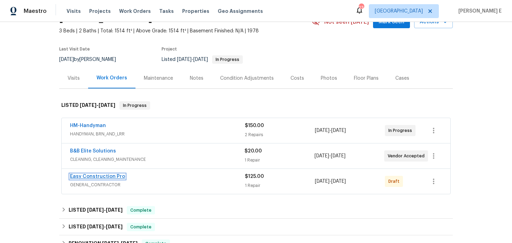
click at [100, 178] on link "Easy Construction Pro" at bounding box center [97, 176] width 55 height 5
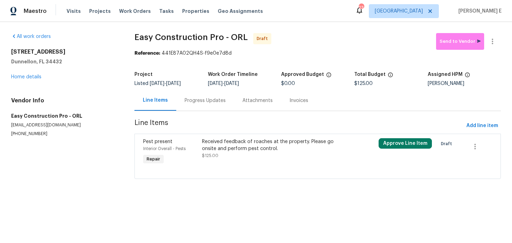
click at [203, 99] on div "Progress Updates" at bounding box center [204, 100] width 41 height 7
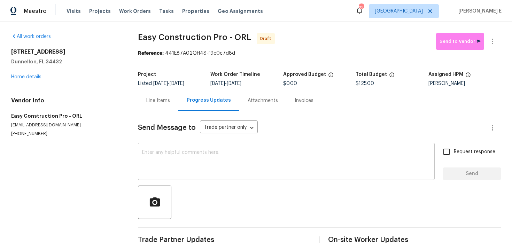
click at [194, 156] on textarea at bounding box center [286, 162] width 288 height 24
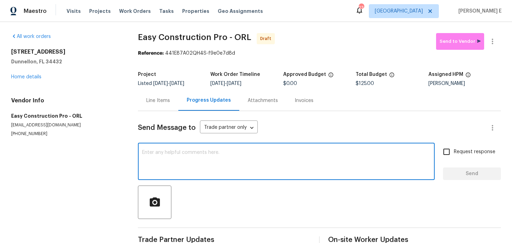
paste textarea "Hi this is [PERSON_NAME] with Opendoor. I’m confirming you received the WO for …"
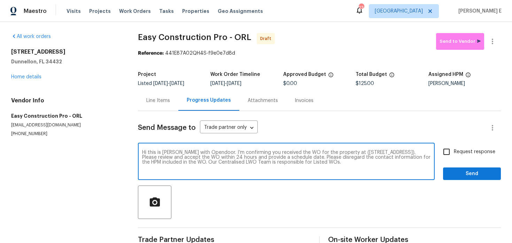
type textarea "Hi this is [PERSON_NAME] with Opendoor. I’m confirming you received the WO for …"
click at [459, 148] on label "Request response" at bounding box center [467, 151] width 56 height 15
click at [453, 148] on input "Request response" at bounding box center [446, 151] width 15 height 15
checkbox input "true"
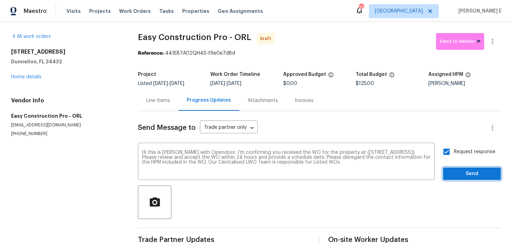
click at [455, 173] on span "Send" at bounding box center [471, 173] width 47 height 9
click at [494, 44] on icon "button" at bounding box center [492, 41] width 8 height 8
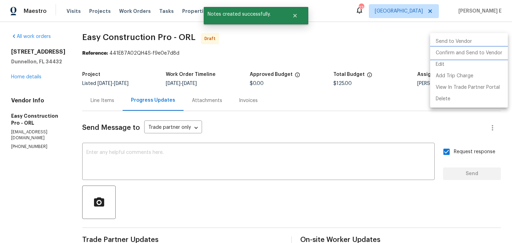
click at [439, 54] on li "Confirm and Send to Vendor" at bounding box center [469, 52] width 78 height 11
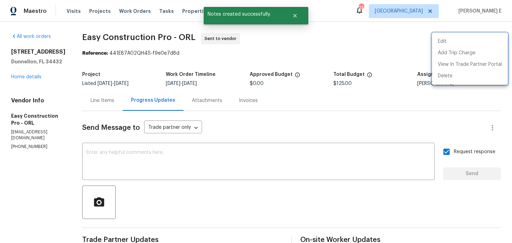
click at [122, 101] on div at bounding box center [256, 121] width 512 height 243
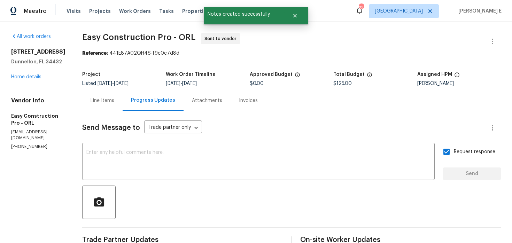
click at [106, 101] on div "Line Items" at bounding box center [102, 100] width 24 height 7
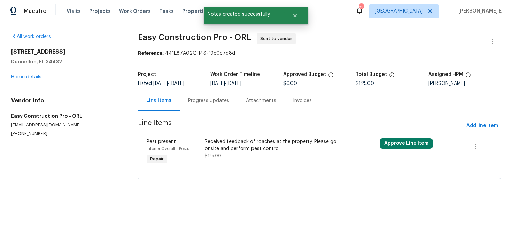
click at [224, 164] on div "Received feedback of roaches at the property. Please go onsite and perform pest…" at bounding box center [275, 152] width 145 height 32
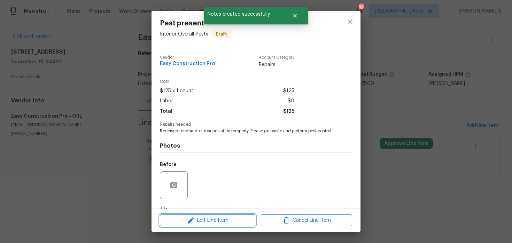
click at [195, 219] on span "Edit Line Item" at bounding box center [207, 220] width 91 height 9
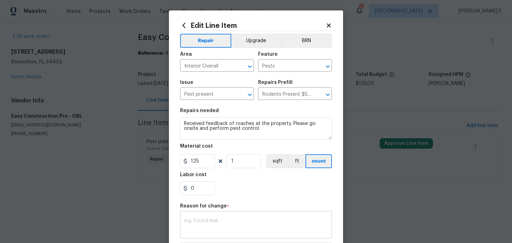
click at [199, 215] on div "x ​" at bounding box center [256, 226] width 152 height 26
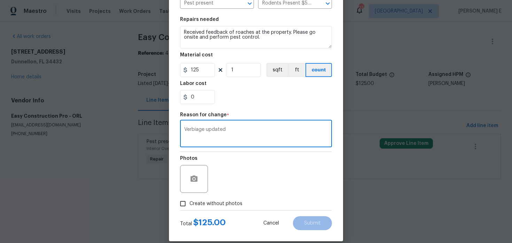
scroll to position [93, 0]
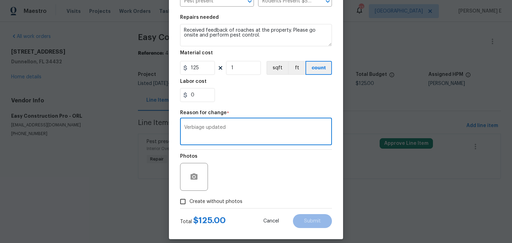
type textarea "Verbiage updated"
click at [239, 198] on label "Create without photos" at bounding box center [209, 201] width 66 height 13
click at [189, 198] on input "Create without photos" at bounding box center [182, 201] width 13 height 13
checkbox input "true"
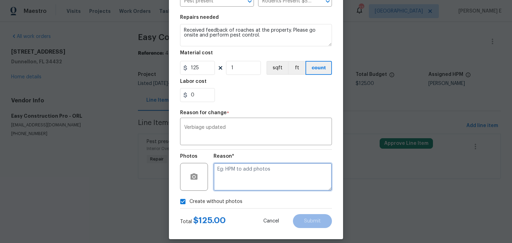
click at [263, 179] on textarea at bounding box center [272, 177] width 118 height 28
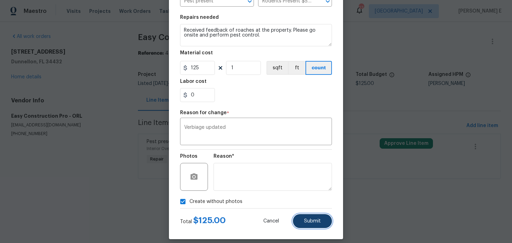
click at [304, 221] on span "Submit" at bounding box center [312, 221] width 17 height 5
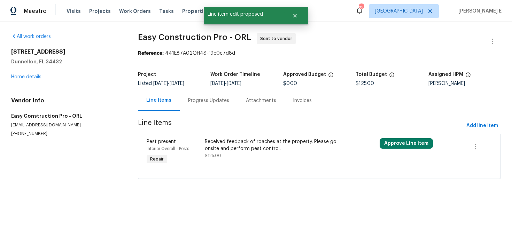
scroll to position [0, 0]
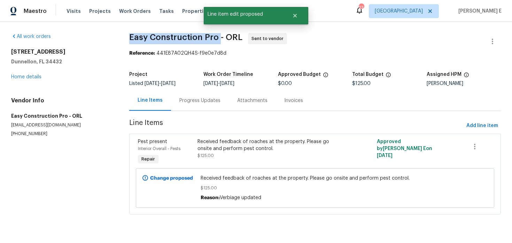
drag, startPoint x: 132, startPoint y: 38, endPoint x: 221, endPoint y: 36, distance: 88.8
click at [221, 36] on span "Easy Construction Pro - ORL" at bounding box center [185, 37] width 113 height 8
copy span "Easy Construction Pro"
